Goal: Task Accomplishment & Management: Manage account settings

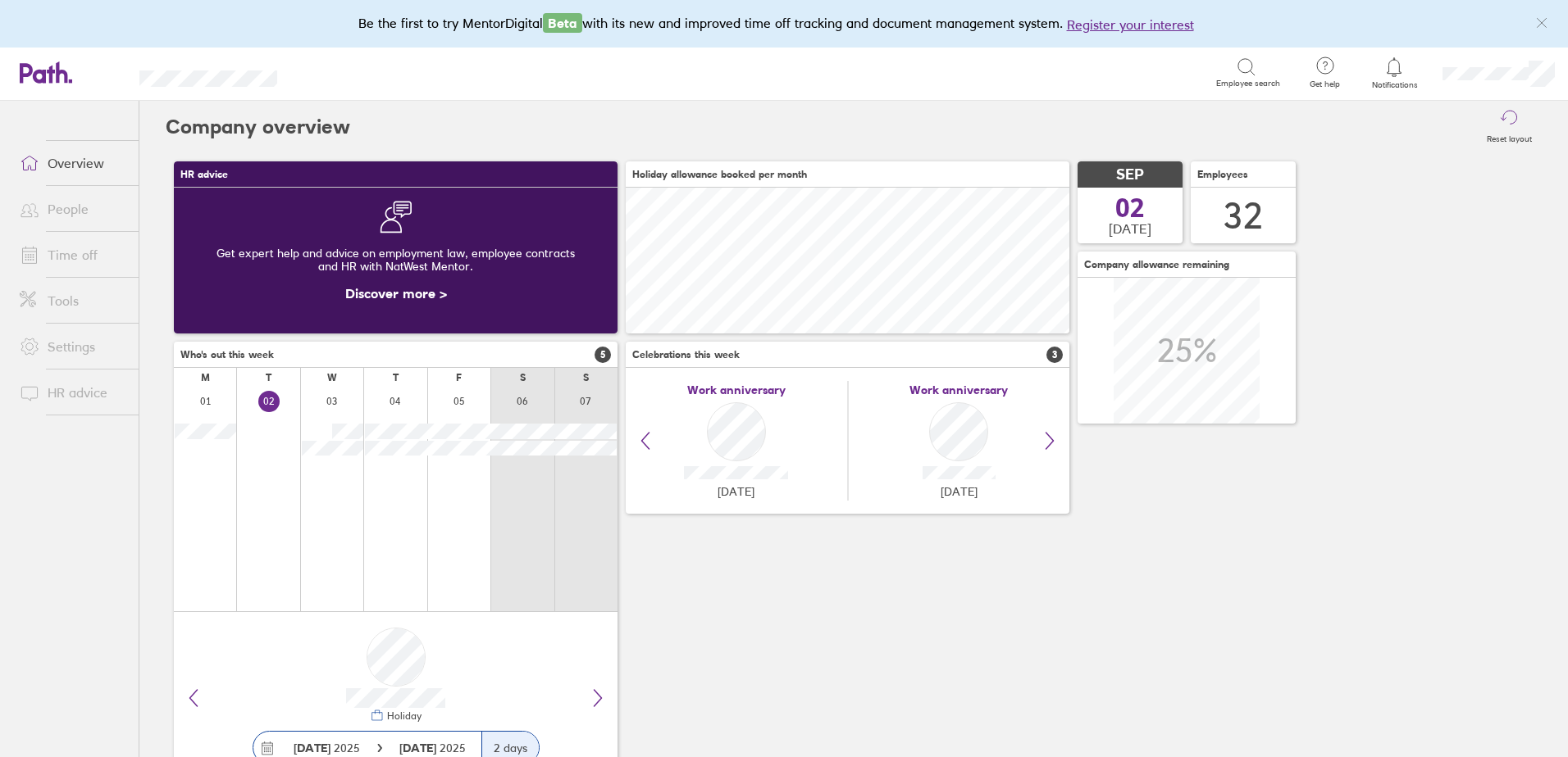
scroll to position [146, 444]
click at [75, 233] on li "Time off" at bounding box center [69, 255] width 139 height 46
click at [81, 256] on link "Time off" at bounding box center [72, 254] width 132 height 33
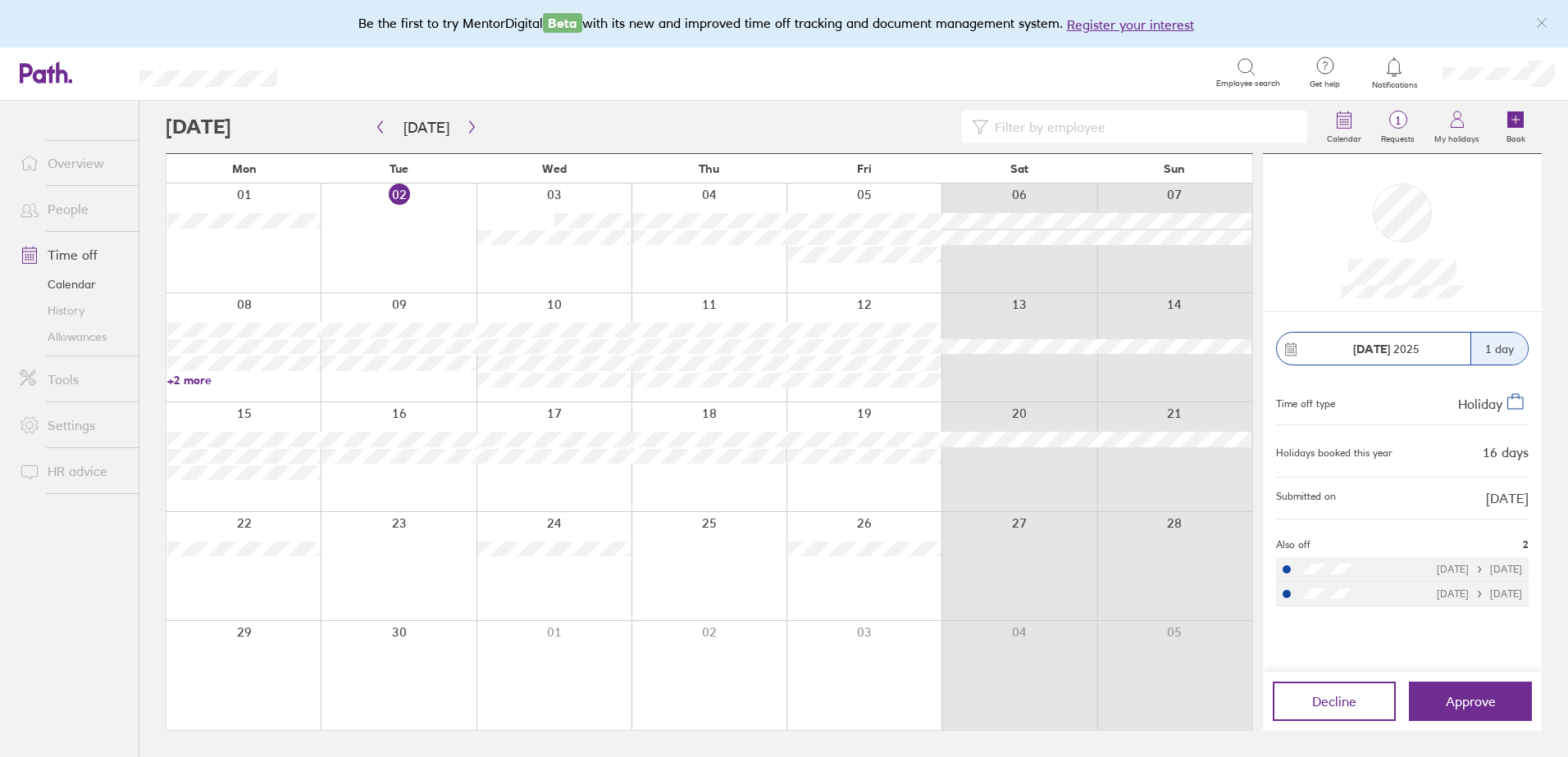
click at [194, 381] on link "+2 more" at bounding box center [244, 380] width 154 height 15
click at [192, 376] on link "+2 more" at bounding box center [244, 380] width 154 height 15
click at [1473, 696] on span "Approve" at bounding box center [1471, 701] width 50 height 15
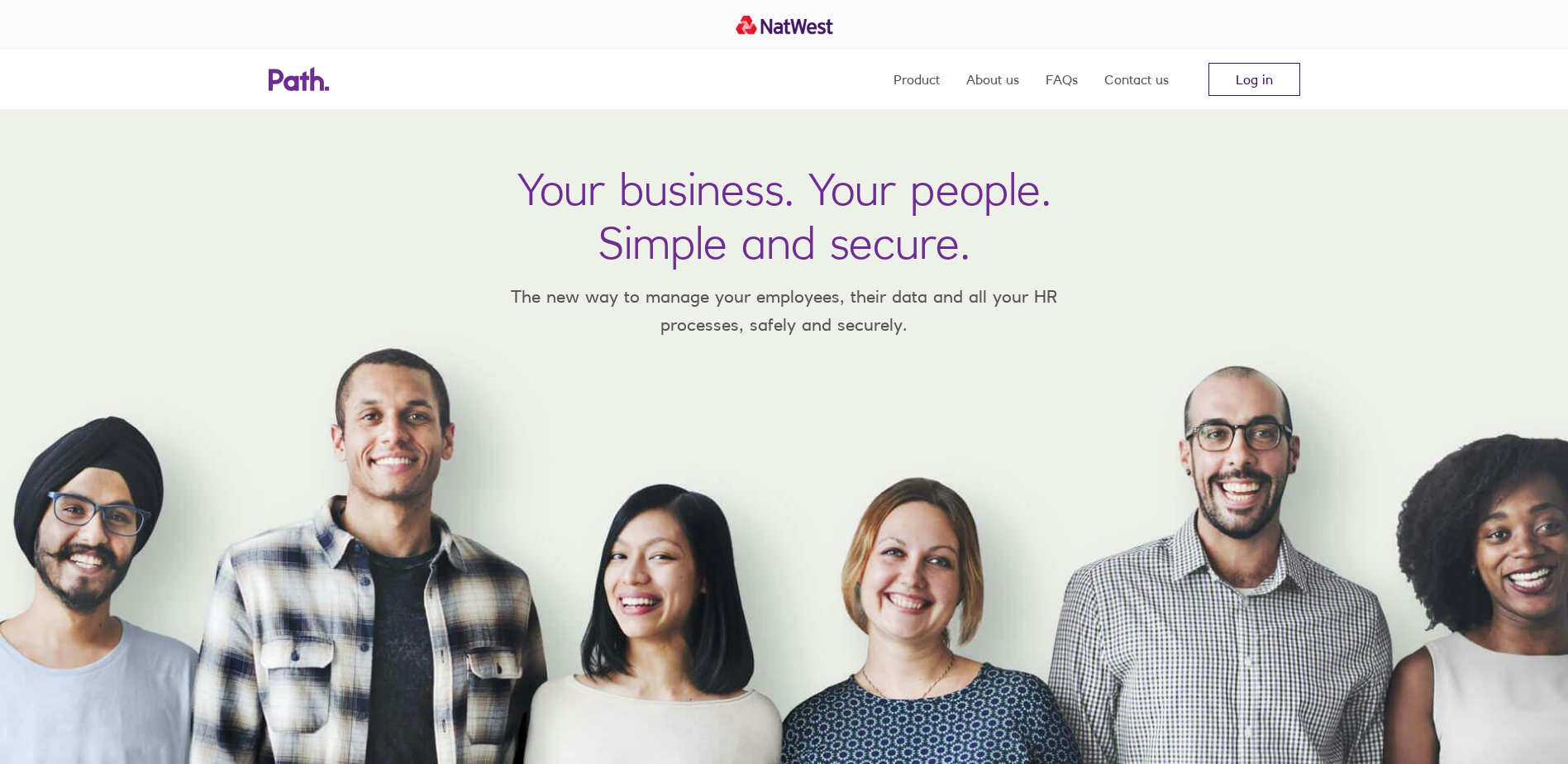
click at [1220, 92] on link "Log in" at bounding box center [1254, 79] width 92 height 33
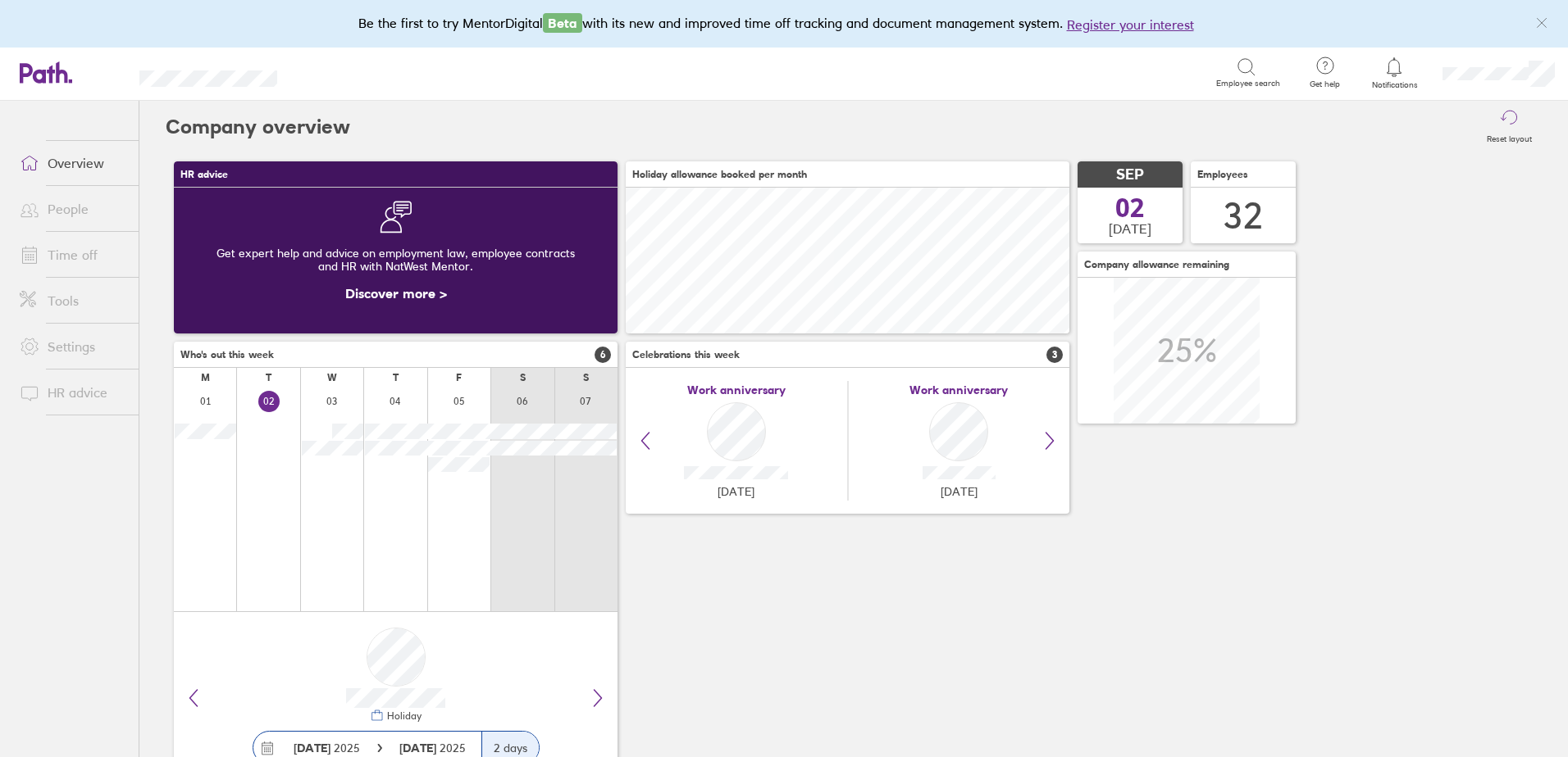
scroll to position [146, 444]
click at [101, 270] on link "Time off" at bounding box center [72, 254] width 132 height 33
